Goal: Transaction & Acquisition: Purchase product/service

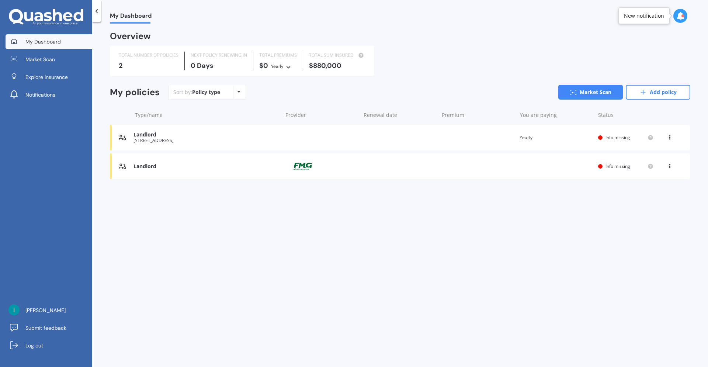
click at [205, 137] on div "Landlord" at bounding box center [205, 135] width 145 height 6
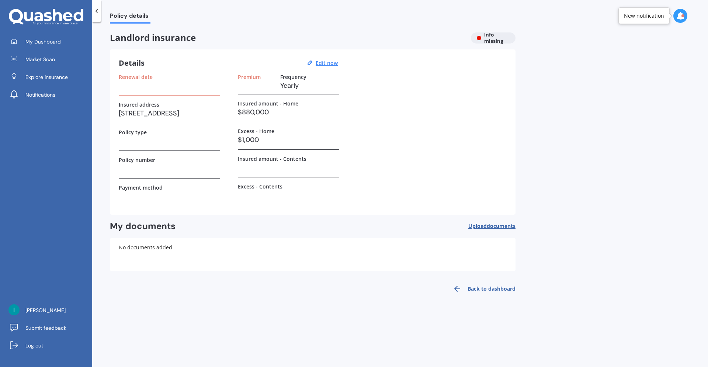
click at [99, 13] on icon at bounding box center [96, 10] width 7 height 7
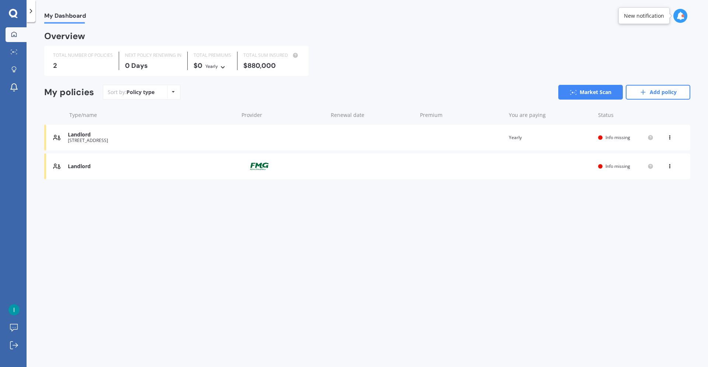
click at [251, 146] on div "Landlord [STREET_ADDRESS] date Premium You are paying Yearly Status Info missin…" at bounding box center [367, 138] width 646 height 26
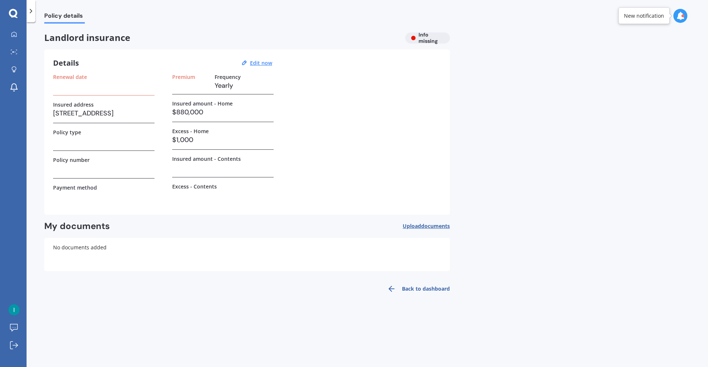
click at [427, 38] on div "Landlord insurance Info missing" at bounding box center [246, 37] width 405 height 11
click at [572, 87] on div "Policy details Landlord insurance Info missing Details Edit now Renewal date In…" at bounding box center [367, 196] width 681 height 345
click at [678, 18] on icon at bounding box center [680, 16] width 8 height 8
click at [482, 138] on div "Policy details Landlord insurance Info missing Details Edit now Renewal date In…" at bounding box center [367, 196] width 681 height 345
click at [268, 63] on u "Edit now" at bounding box center [261, 62] width 22 height 7
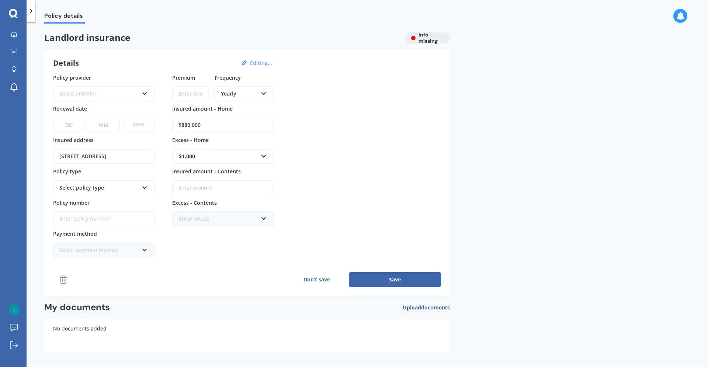
click at [317, 281] on button "Don’t save" at bounding box center [316, 279] width 64 height 15
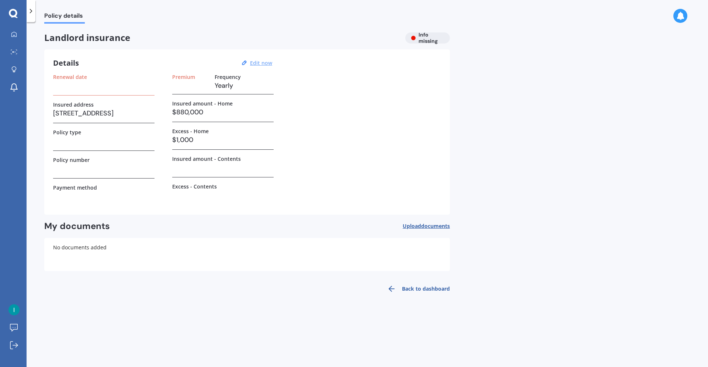
click at [401, 286] on link "Back to dashboard" at bounding box center [416, 289] width 67 height 18
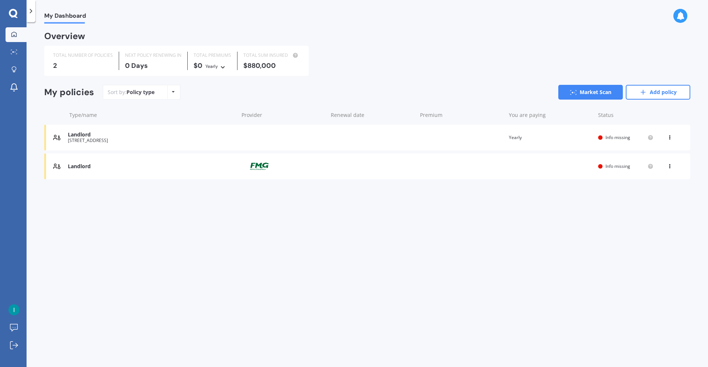
click at [178, 95] on div "Sort by: Policy type Policy type Alphabetical Date added Renewing next" at bounding box center [141, 92] width 77 height 15
click at [172, 95] on div "Policy type Alphabetical Date added Renewing next" at bounding box center [172, 91] width 11 height 13
click at [204, 167] on div "Landlord" at bounding box center [151, 166] width 167 height 6
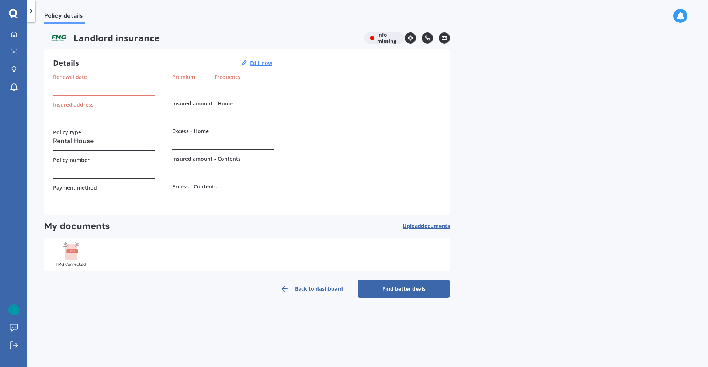
click at [74, 257] on rect at bounding box center [71, 252] width 12 height 16
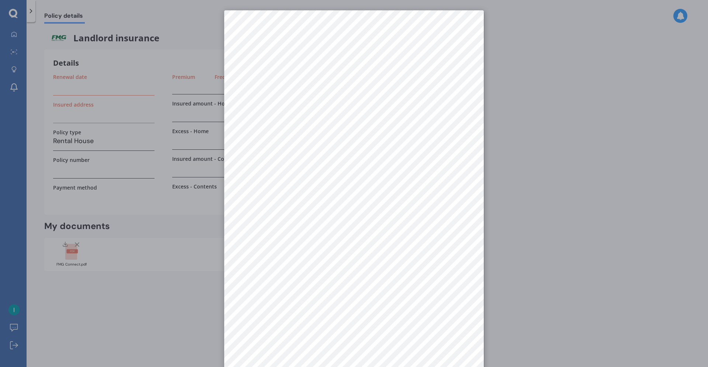
click at [572, 199] on div at bounding box center [354, 183] width 708 height 367
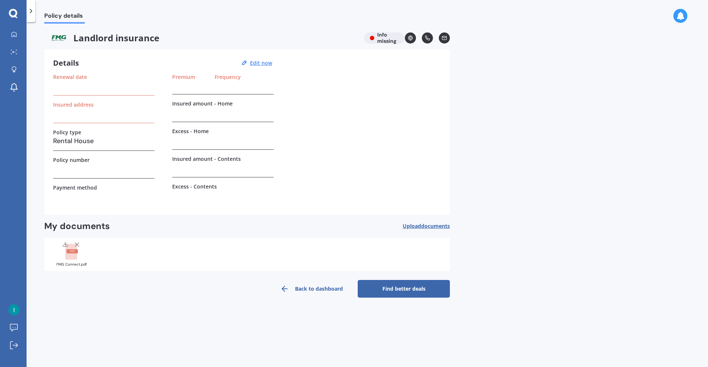
click at [304, 290] on link "Back to dashboard" at bounding box center [311, 289] width 92 height 18
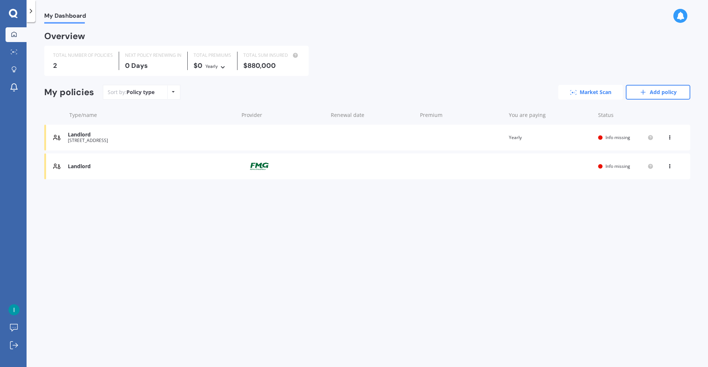
click at [607, 94] on link "Market Scan" at bounding box center [590, 92] width 64 height 15
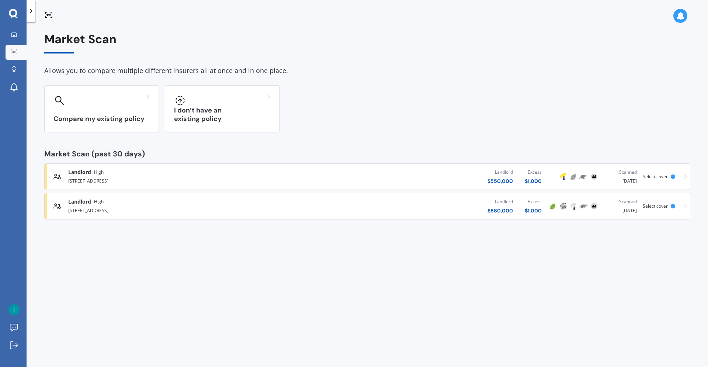
click at [283, 178] on div "[STREET_ADDRESS]" at bounding box center [184, 180] width 232 height 9
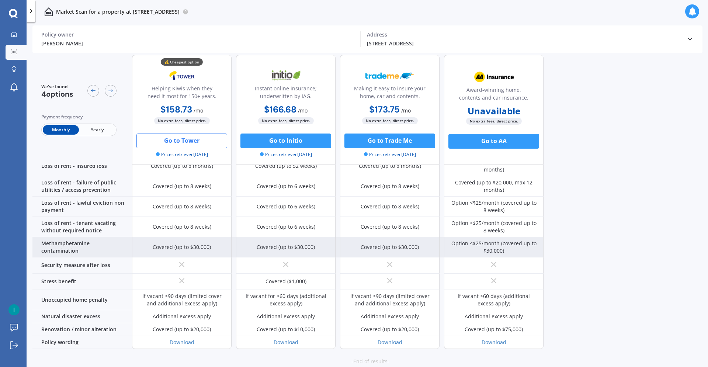
scroll to position [310, 0]
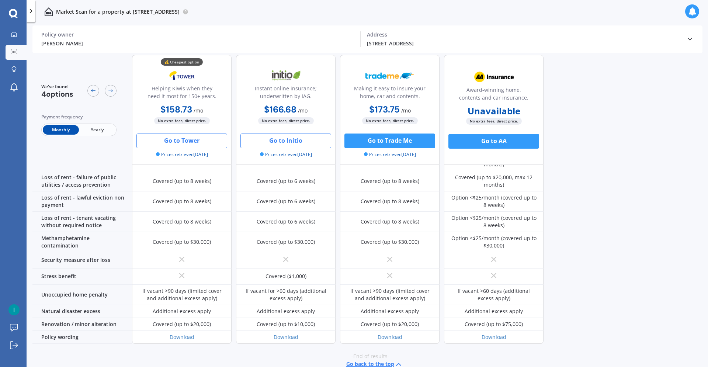
click at [300, 140] on button "Go to Initio" at bounding box center [285, 140] width 91 height 15
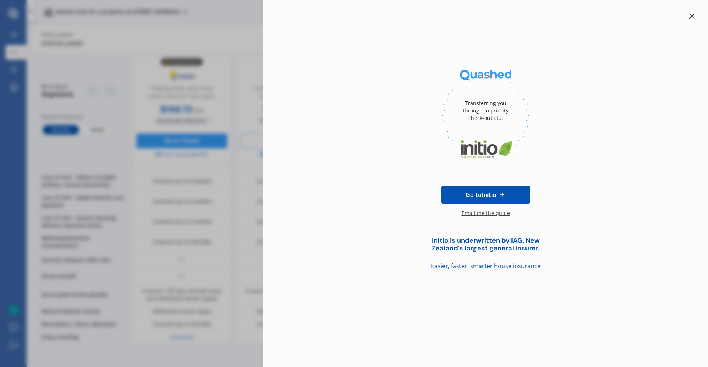
click at [695, 17] on div at bounding box center [691, 16] width 9 height 9
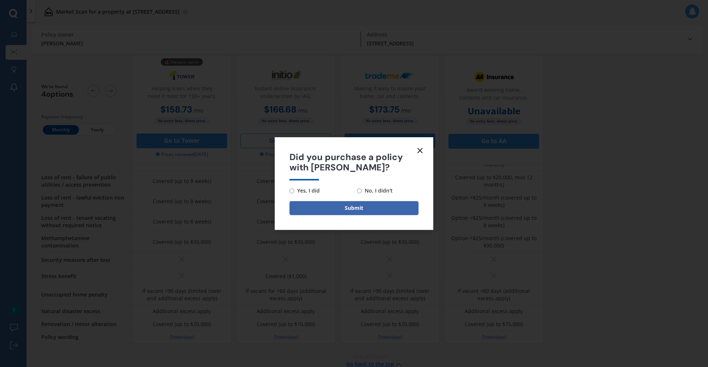
click at [423, 147] on icon at bounding box center [419, 150] width 9 height 9
